Goal: Information Seeking & Learning: Check status

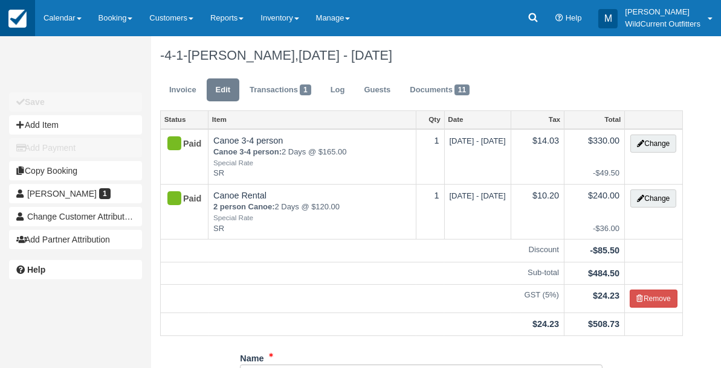
click at [21, 16] on img at bounding box center [17, 19] width 18 height 18
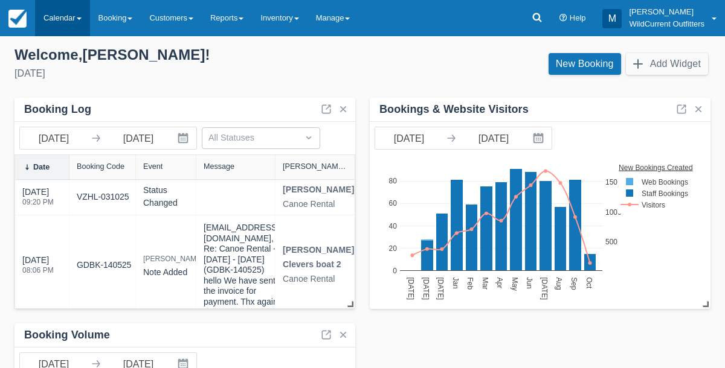
click at [58, 21] on link "Calendar" at bounding box center [62, 18] width 55 height 36
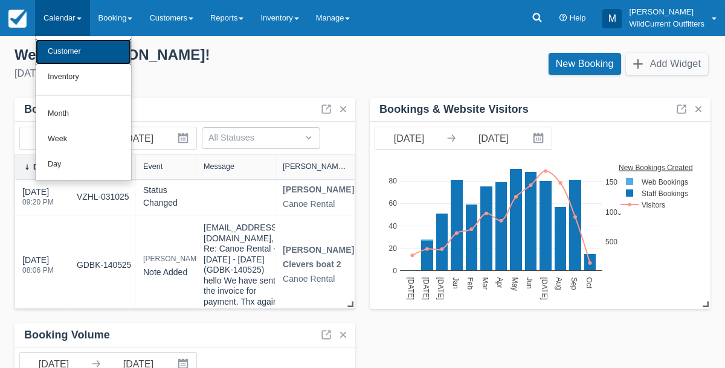
click at [61, 47] on link "Customer" at bounding box center [83, 51] width 95 height 25
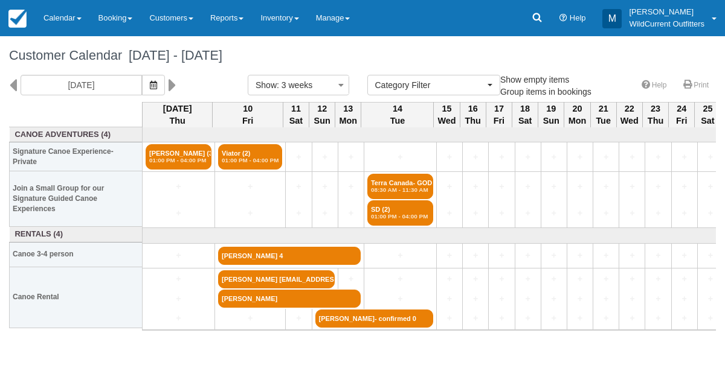
select select
click at [13, 85] on icon at bounding box center [13, 85] width 8 height 21
type input "09/18/25"
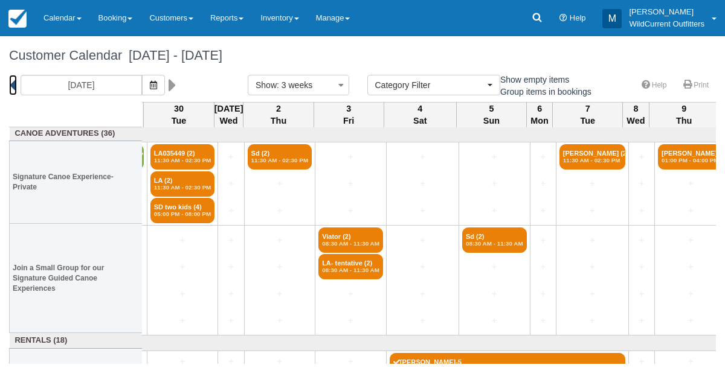
scroll to position [1, 864]
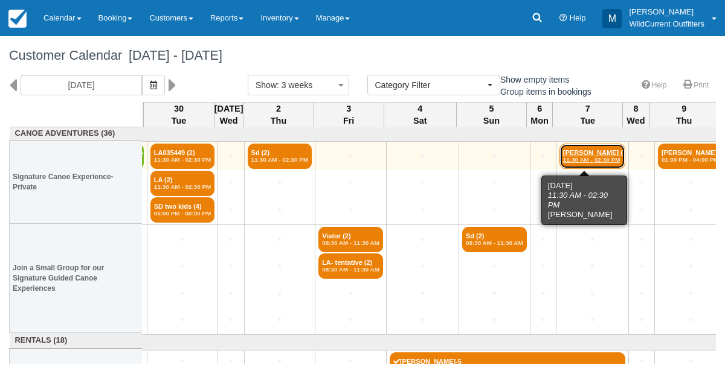
click at [586, 155] on link "Keira McLean (2) 11:30 AM - 02:30 PM" at bounding box center [592, 156] width 66 height 25
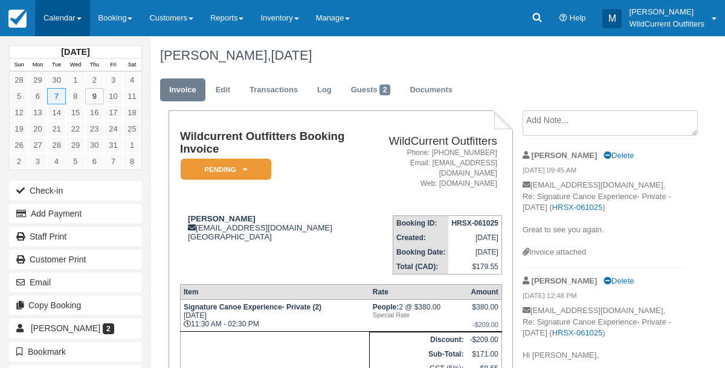
click at [57, 24] on link "Calendar" at bounding box center [62, 18] width 55 height 36
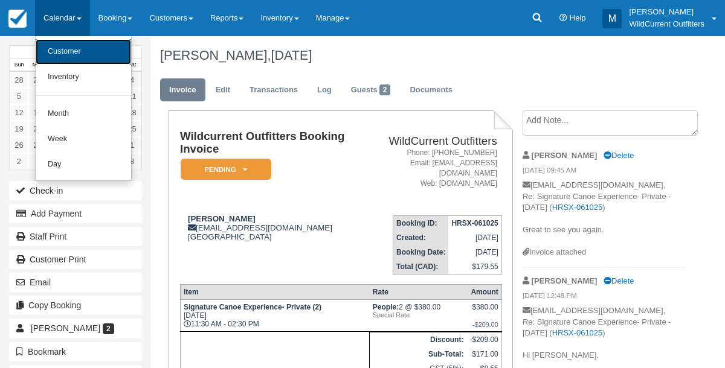
click at [64, 48] on link "Customer" at bounding box center [83, 51] width 95 height 25
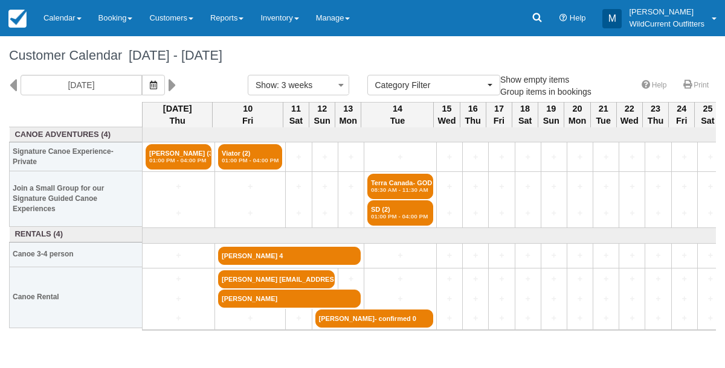
select select
click at [14, 89] on icon at bounding box center [13, 85] width 8 height 21
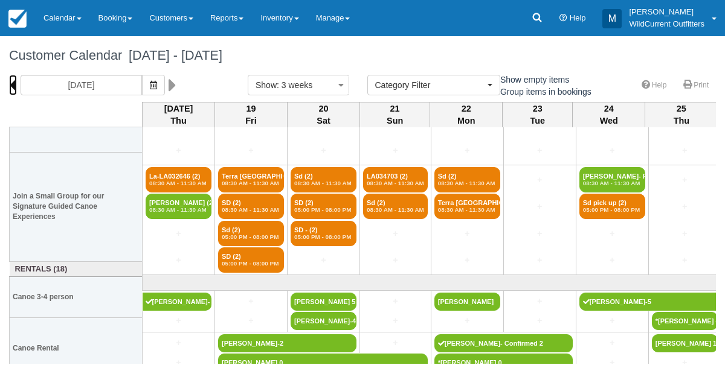
scroll to position [88, 0]
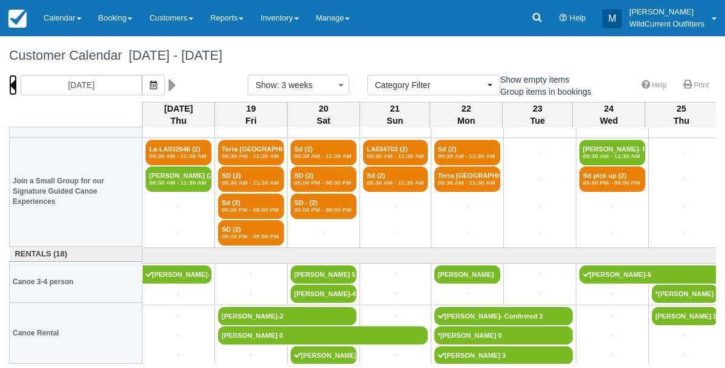
click at [11, 82] on icon at bounding box center [13, 85] width 8 height 21
type input "08/28/25"
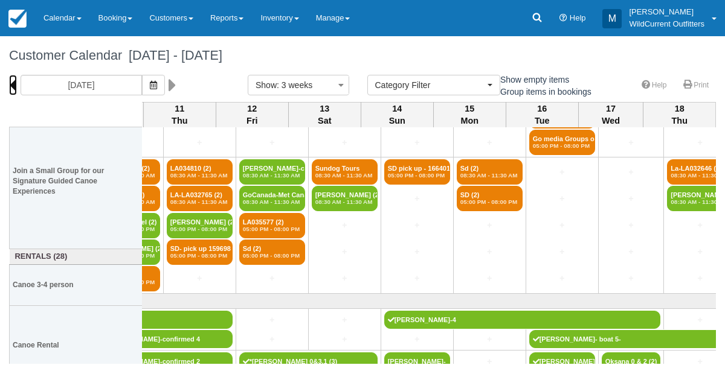
scroll to position [0, 989]
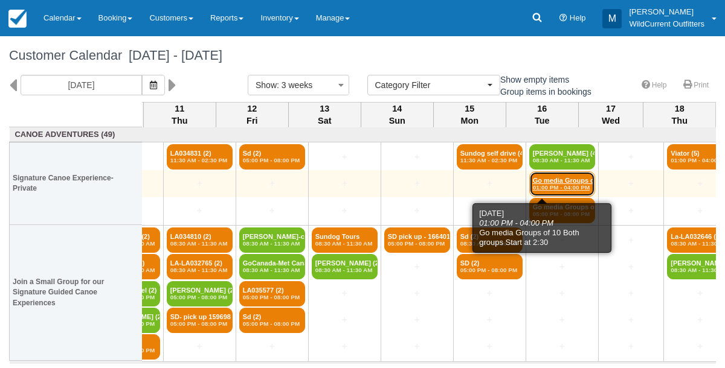
click at [541, 175] on link "Go media Groups of 1 (6) 01:00 PM - 04:00 PM" at bounding box center [562, 184] width 66 height 25
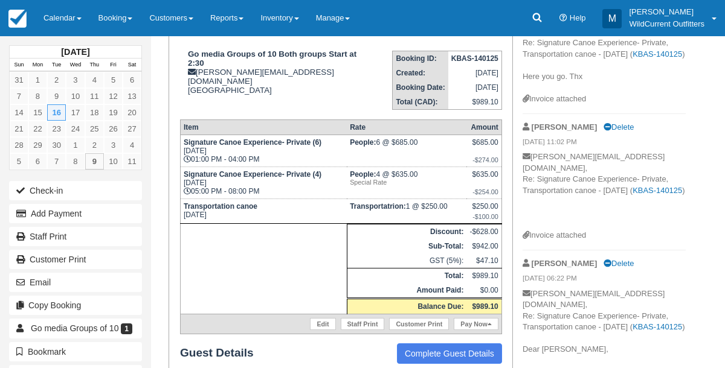
scroll to position [167, 0]
